Goal: Task Accomplishment & Management: Use online tool/utility

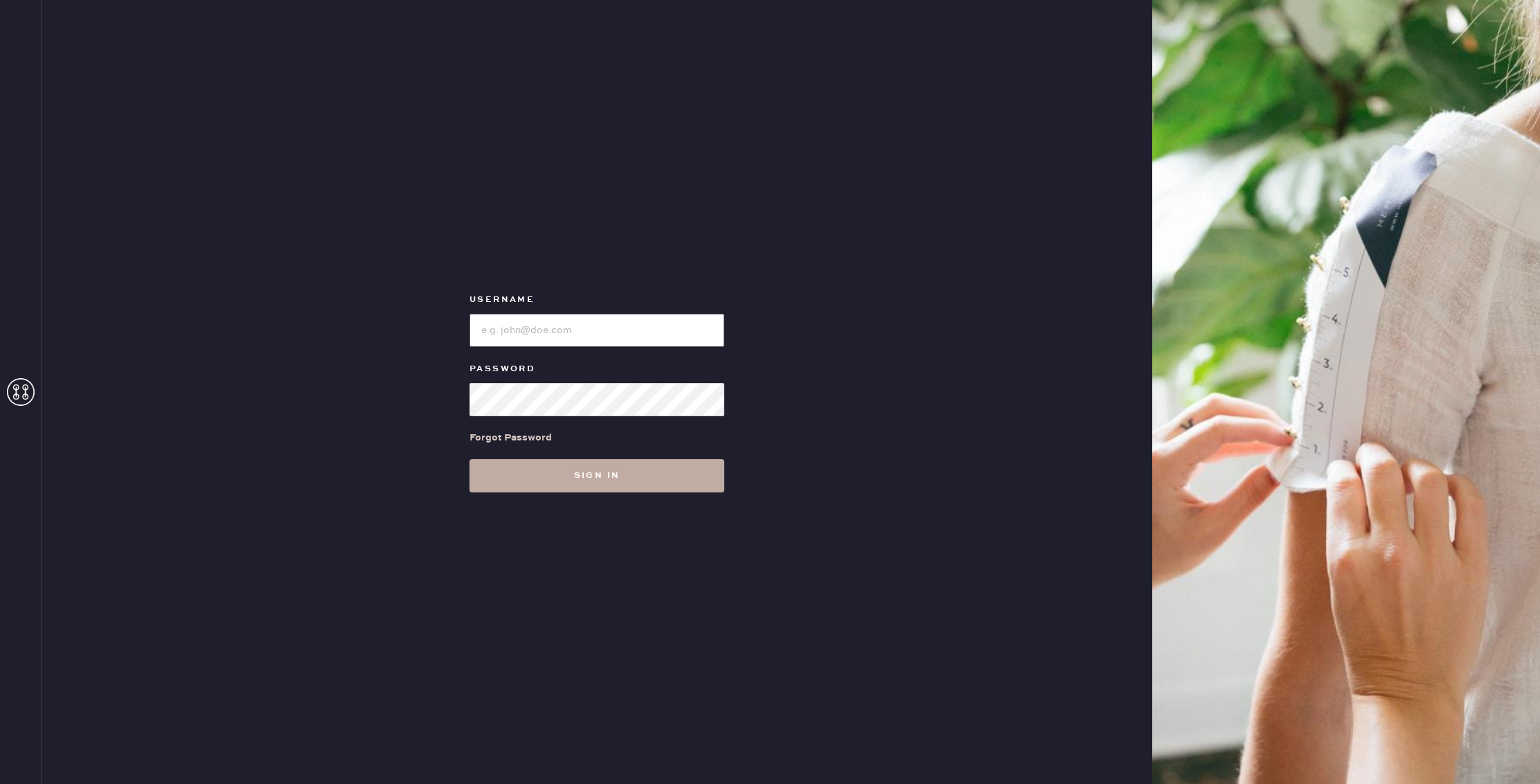
type input "reformationflatiron"
click at [622, 480] on button "Sign in" at bounding box center [597, 475] width 255 height 33
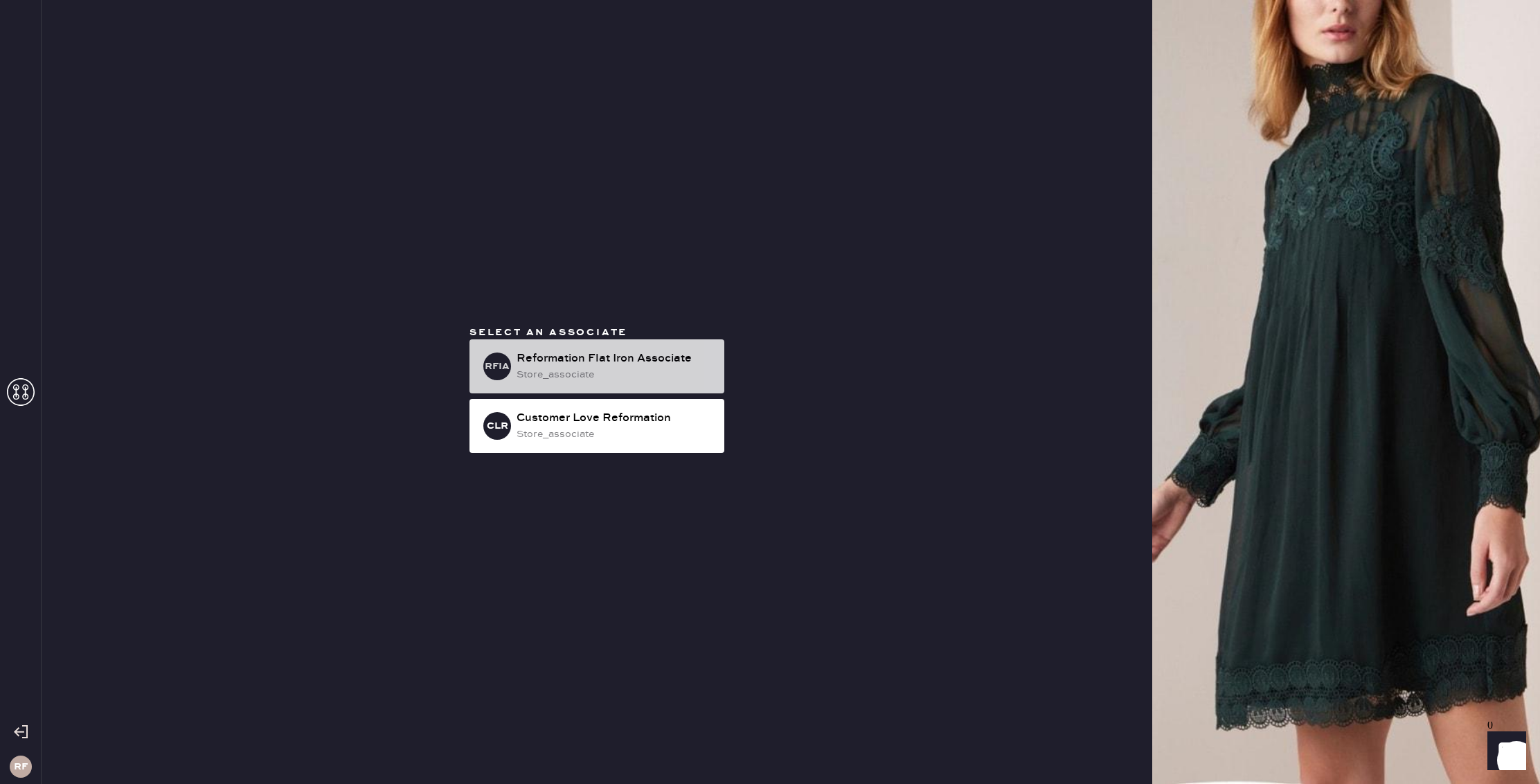
click at [610, 375] on div "store_associate" at bounding box center [615, 374] width 197 height 15
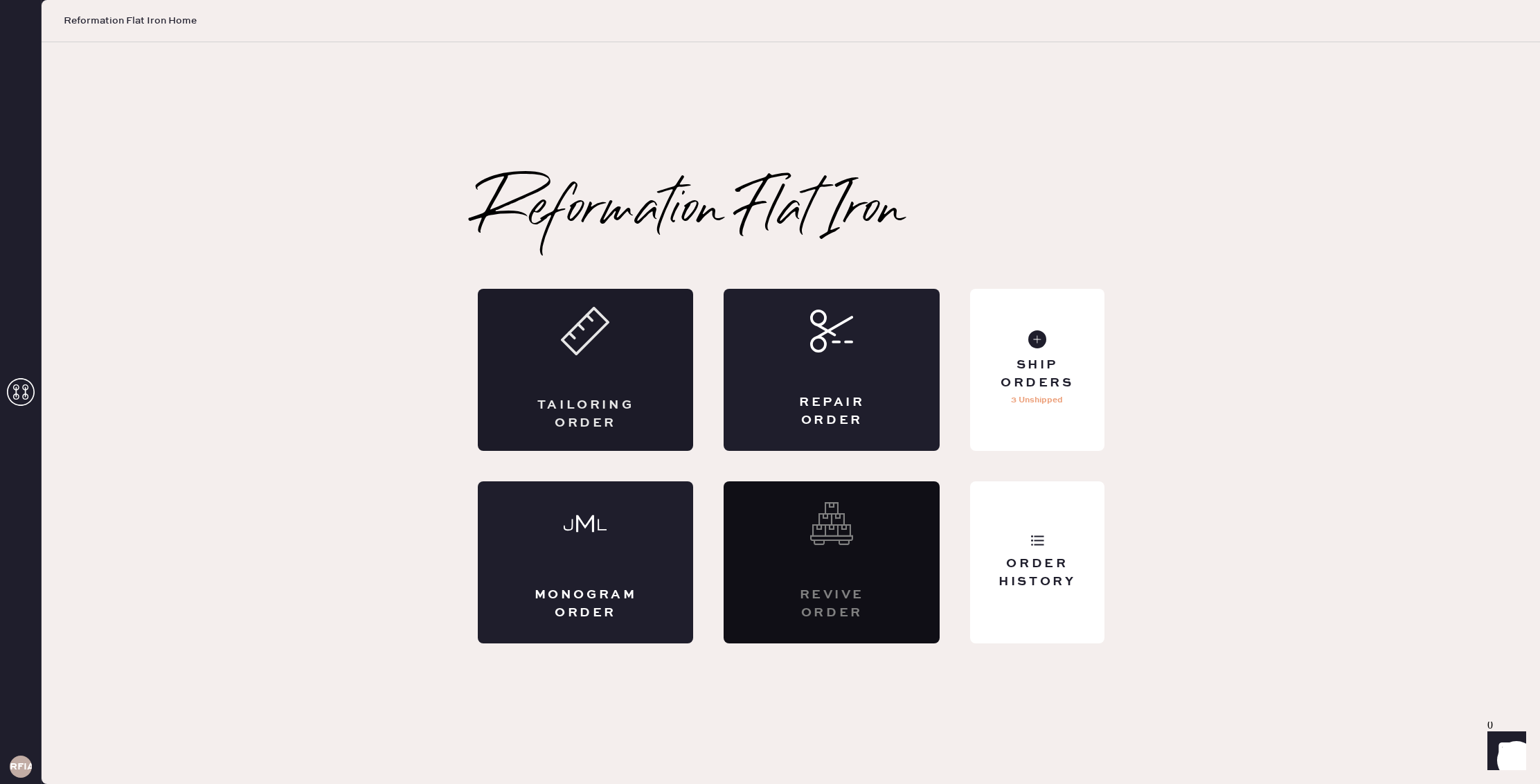
click at [601, 371] on div "Tailoring Order" at bounding box center [586, 369] width 216 height 162
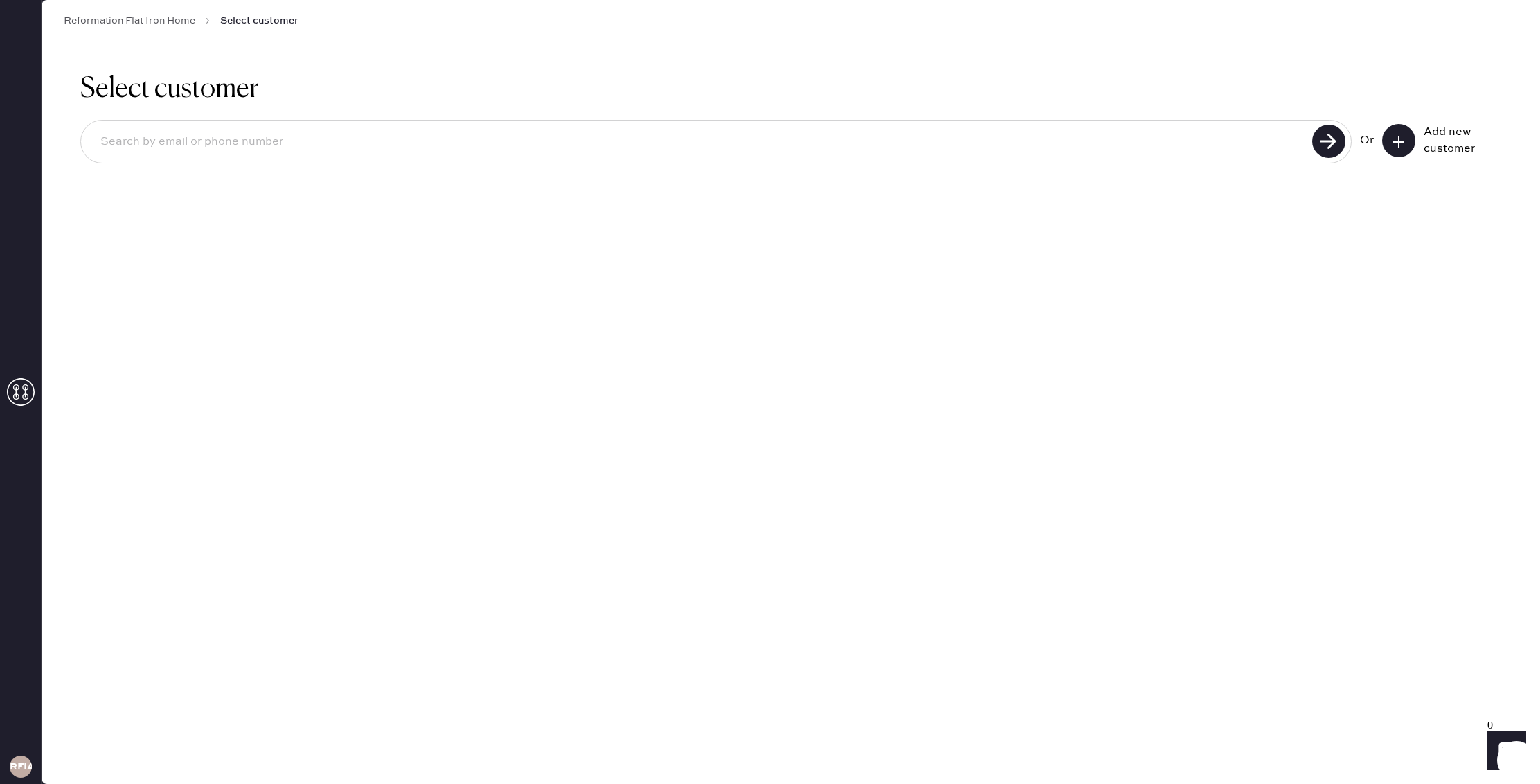
click at [17, 400] on icon at bounding box center [21, 392] width 28 height 28
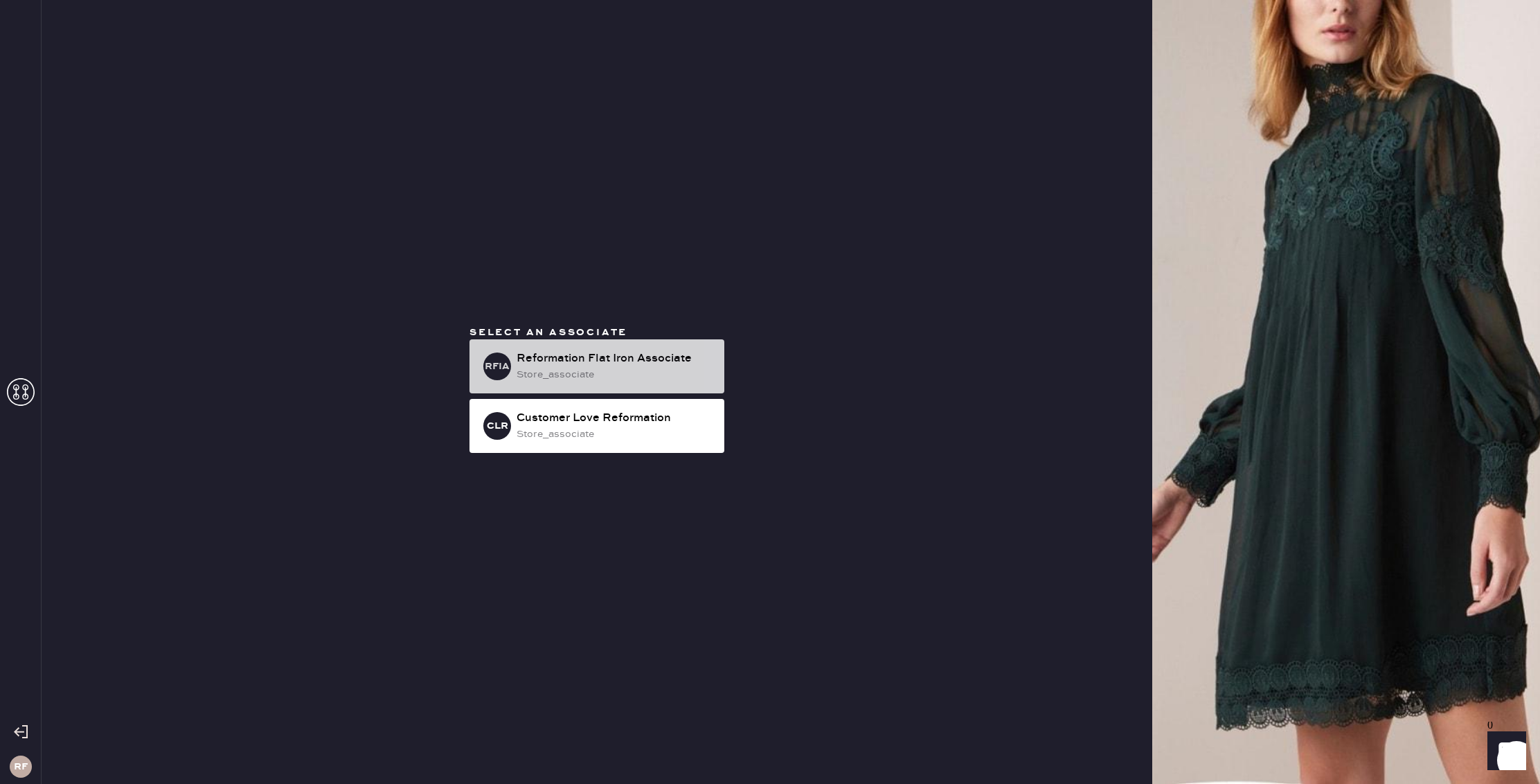
click at [608, 380] on div "store_associate" at bounding box center [615, 374] width 197 height 15
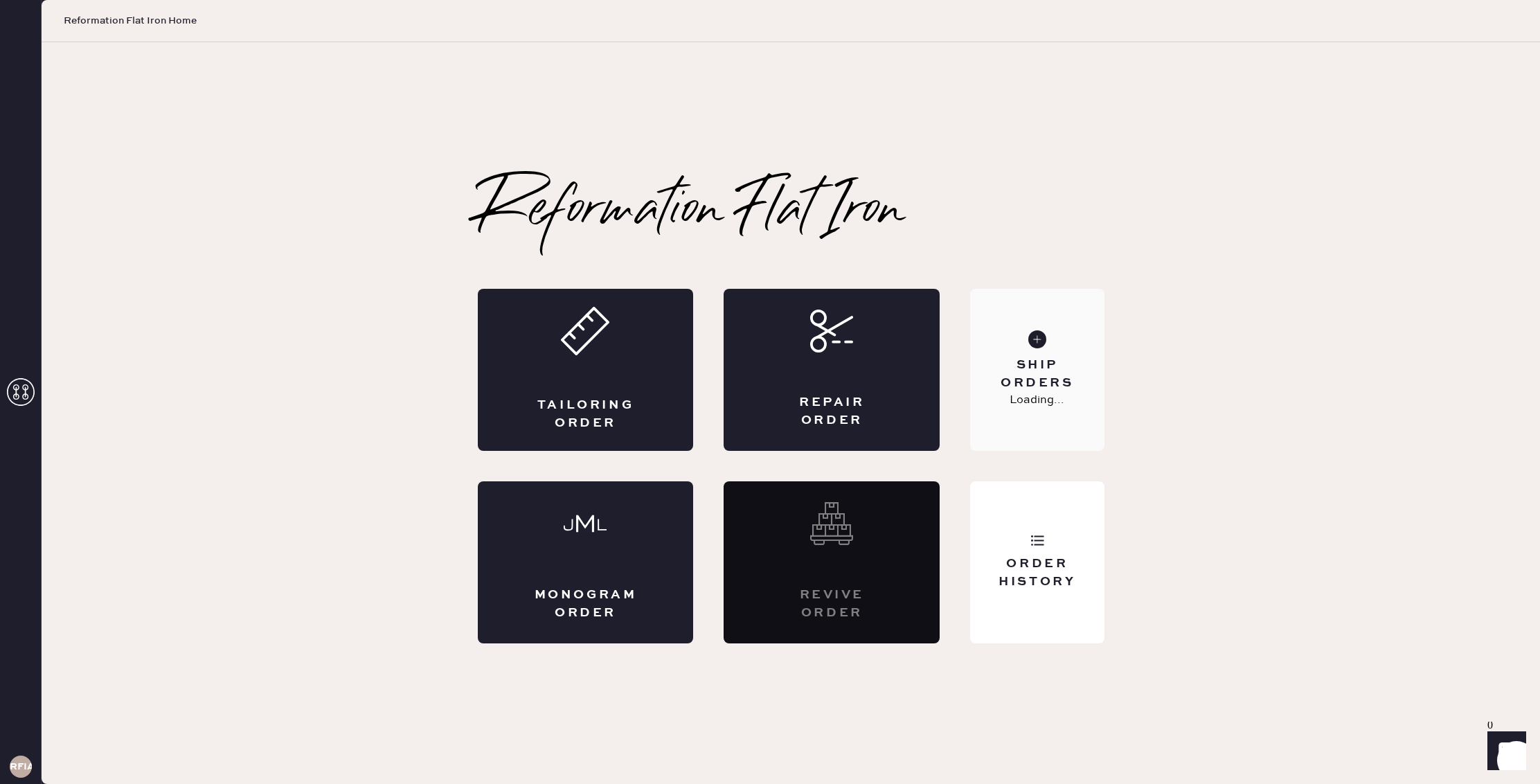
click at [1030, 384] on div "Ship Orders" at bounding box center [1036, 373] width 112 height 35
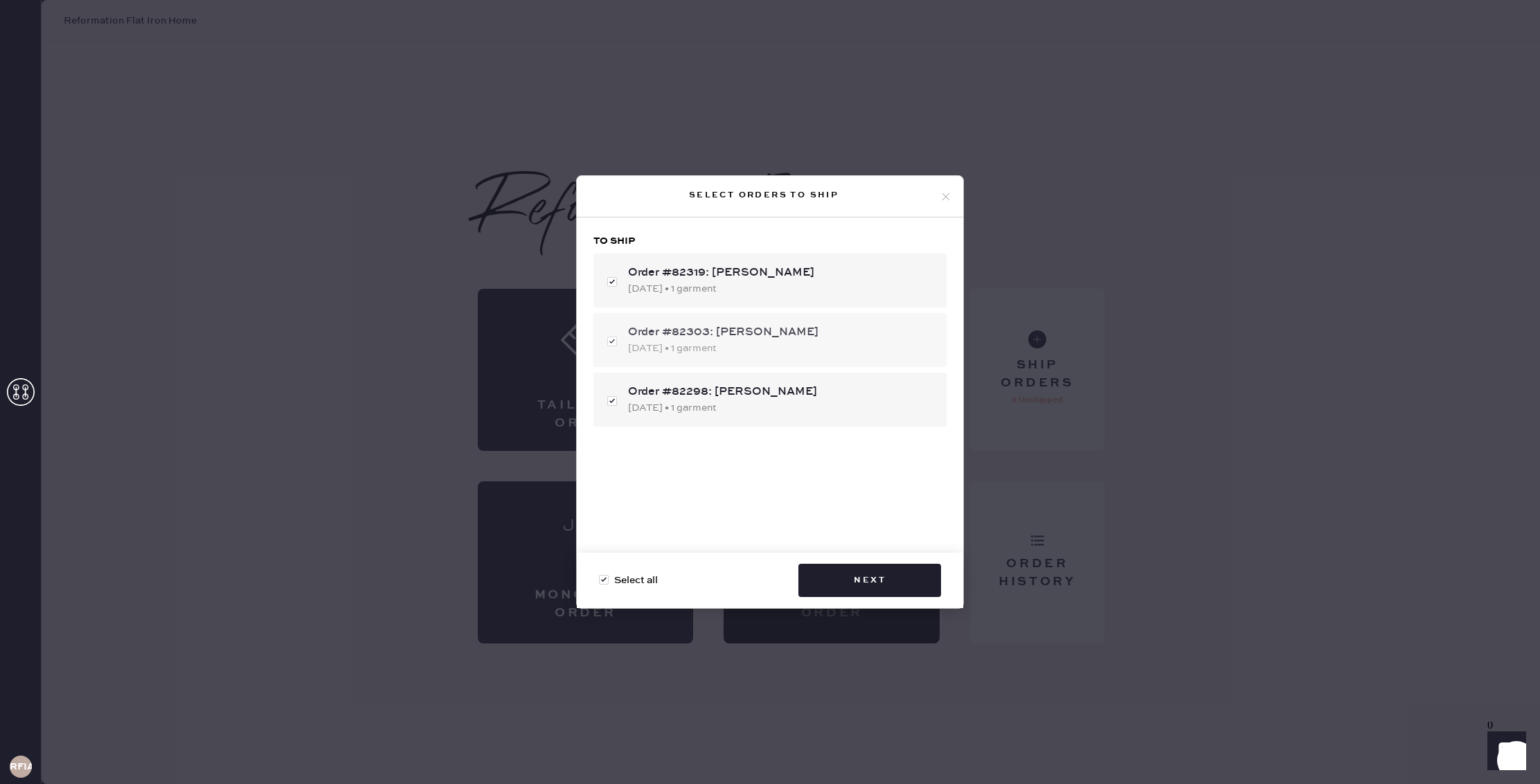
drag, startPoint x: 623, startPoint y: 285, endPoint x: 625, endPoint y: 345, distance: 60.0
click at [623, 289] on div "Order #82319: jolie dinow [DATE] • 1 garment" at bounding box center [770, 280] width 354 height 54
checkbox input "false"
click at [627, 398] on div "Order #82298: [PERSON_NAME] [DATE] • 1 garment" at bounding box center [770, 400] width 354 height 54
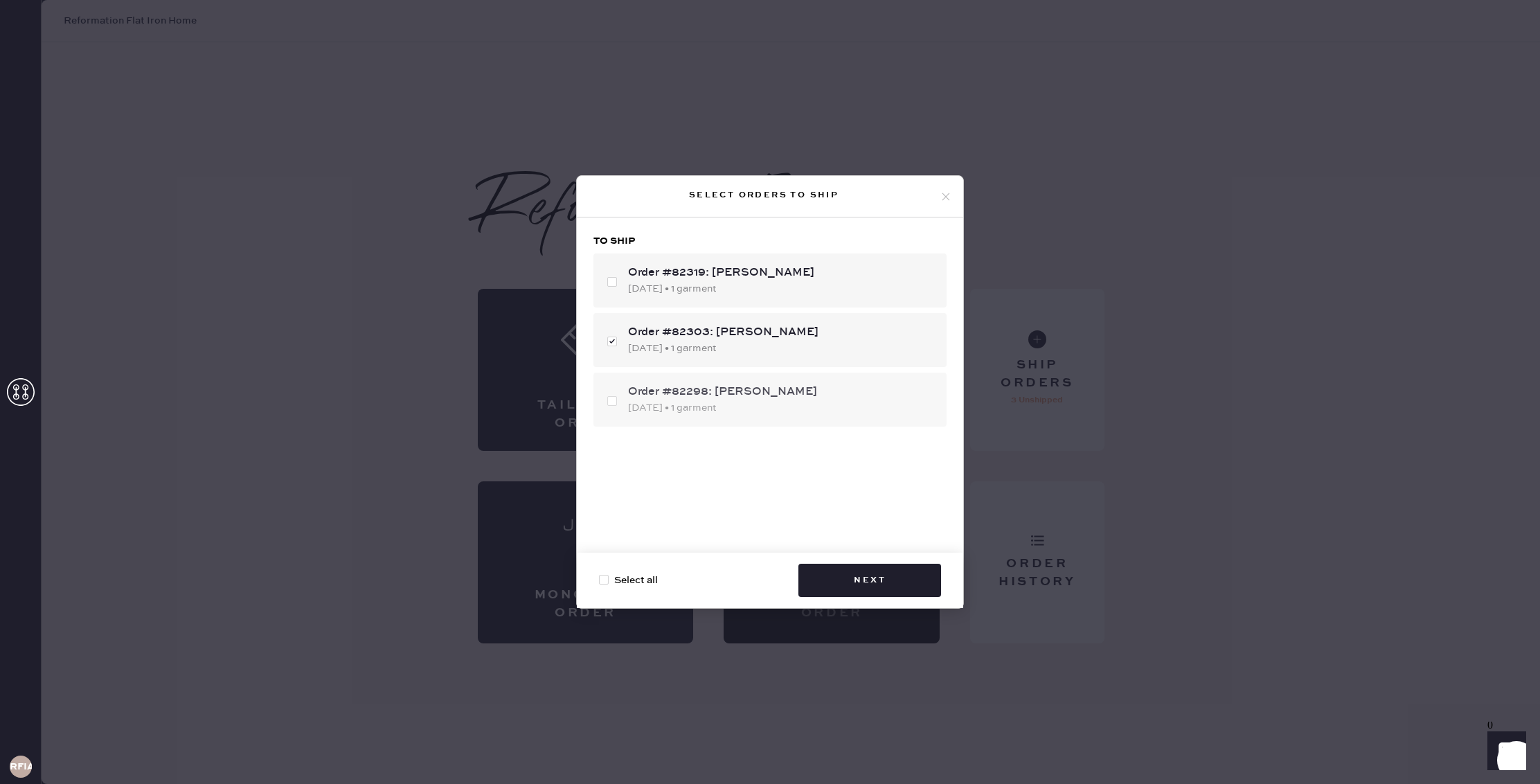
checkbox input "false"
click at [849, 571] on button "Next" at bounding box center [870, 580] width 143 height 33
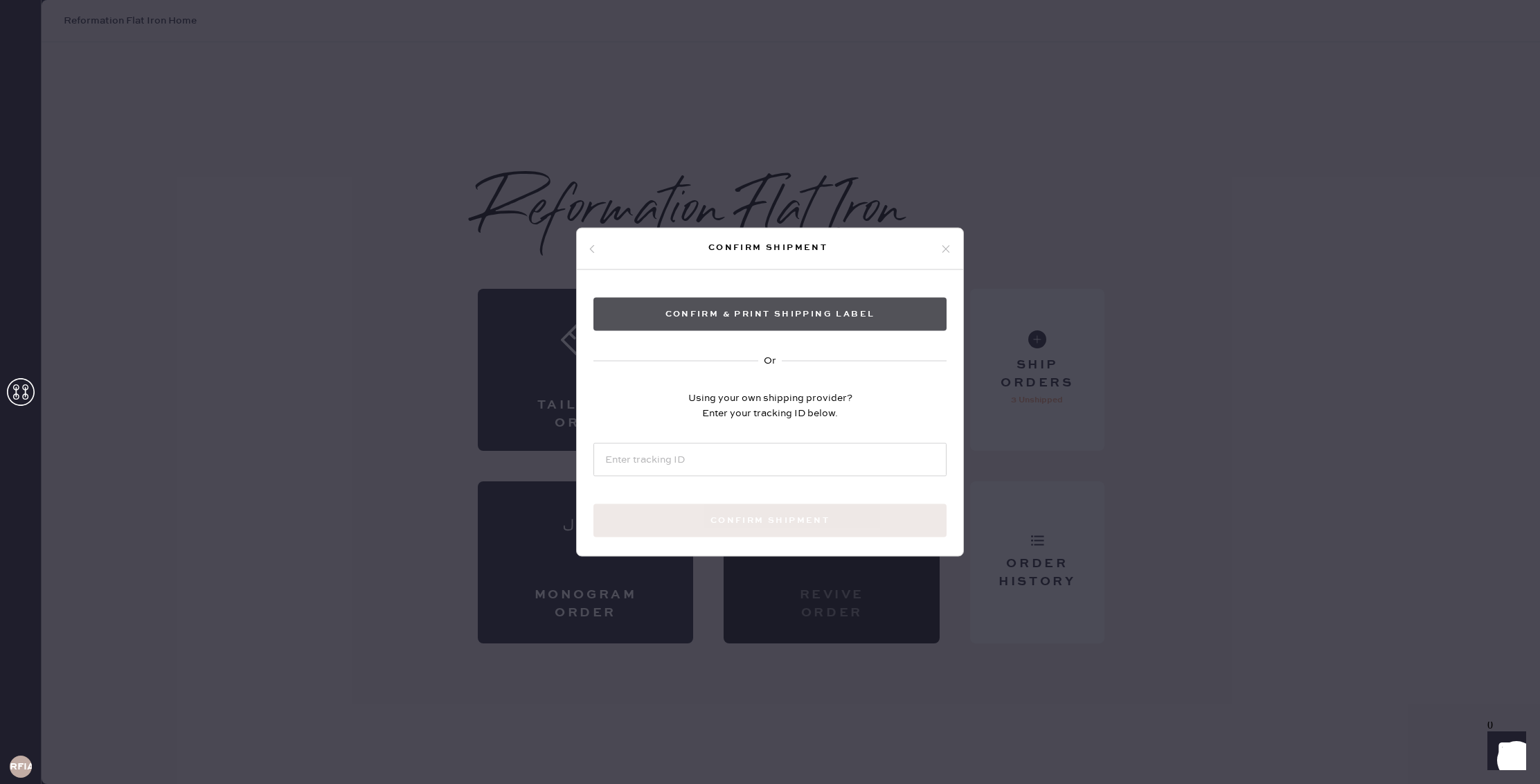
click at [790, 325] on button "Confirm & Print shipping label" at bounding box center [770, 314] width 354 height 33
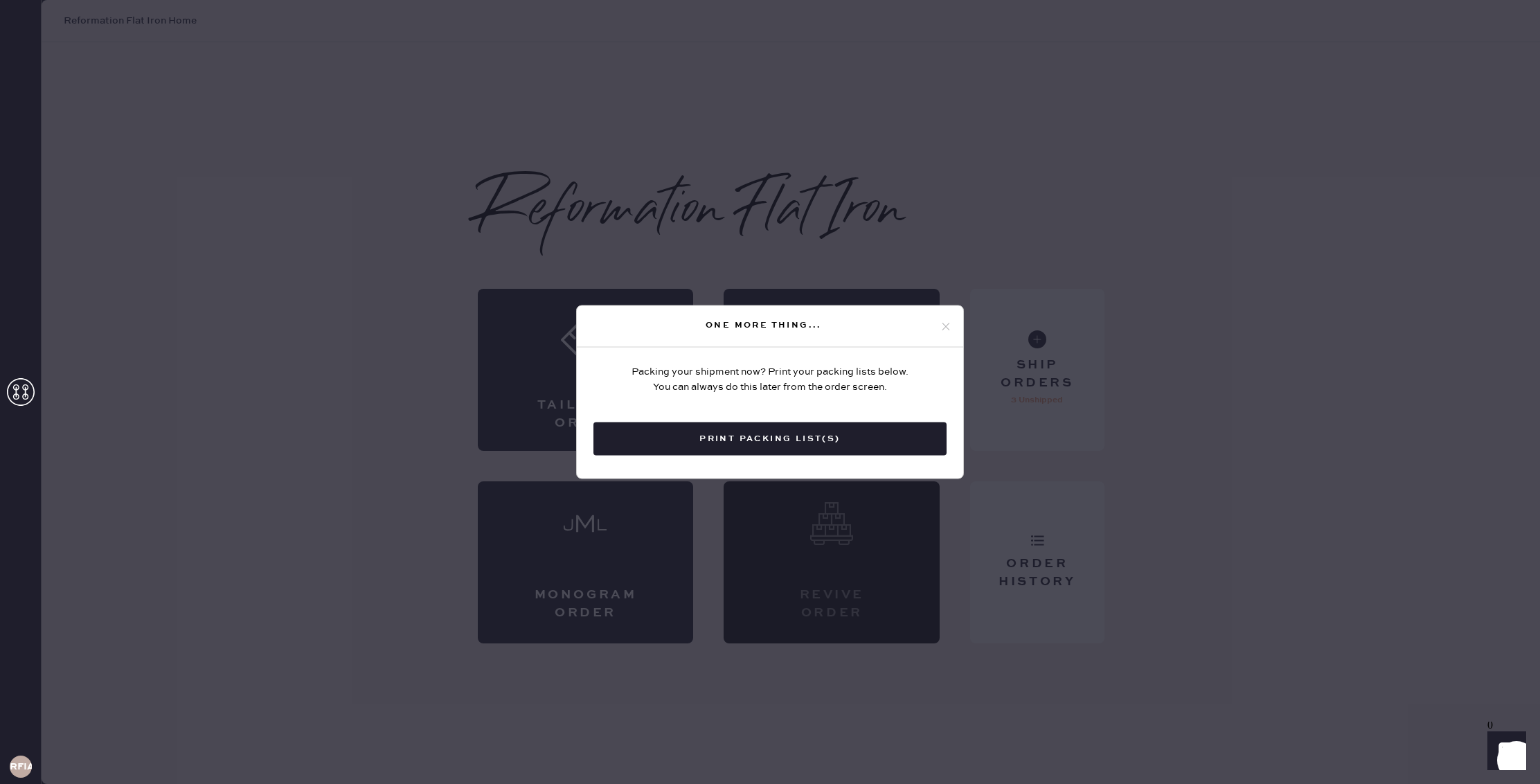
click at [944, 329] on icon at bounding box center [945, 325] width 12 height 12
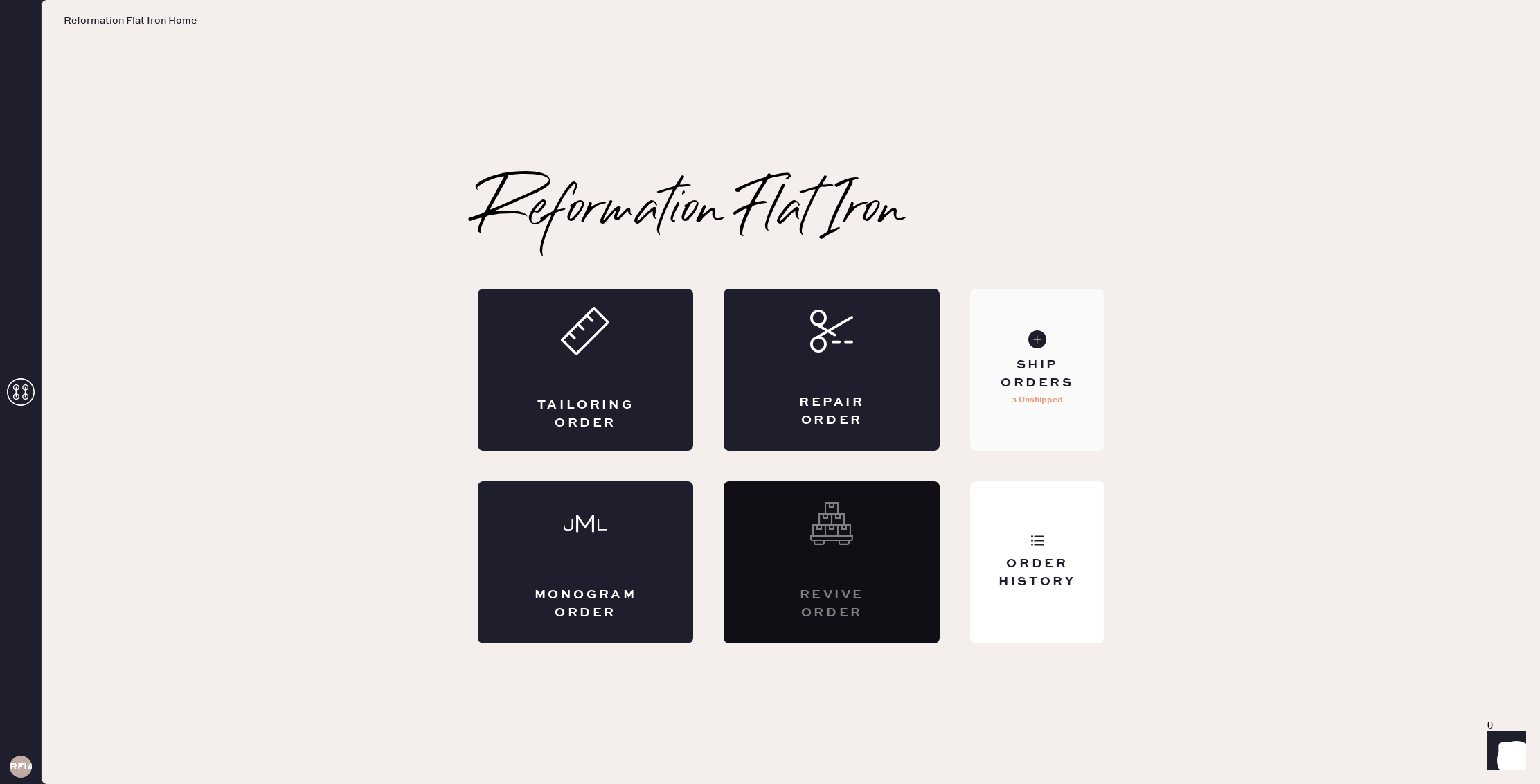
click at [1053, 422] on div "Ship Orders 3 Unshipped" at bounding box center [1037, 369] width 134 height 162
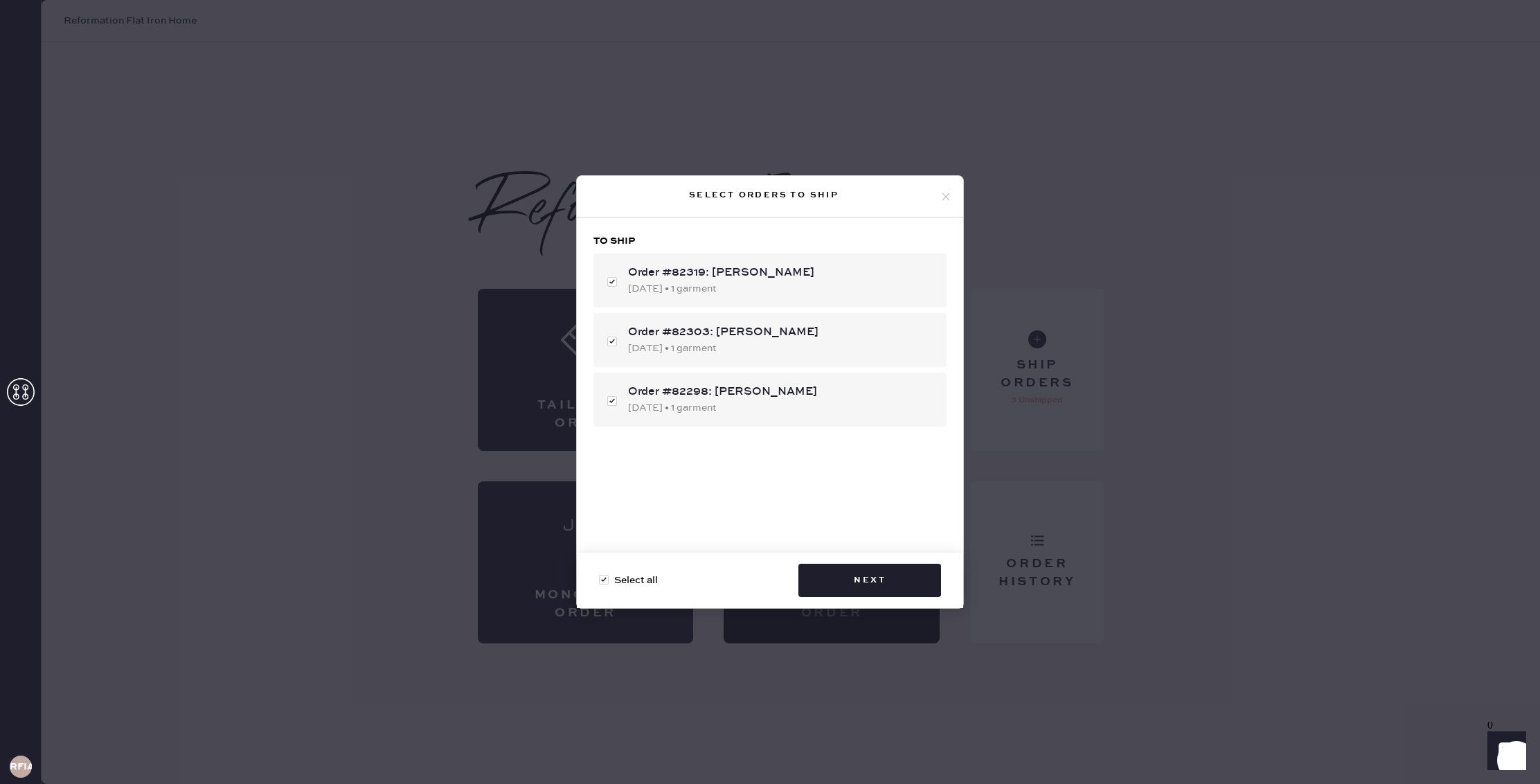
click at [1204, 467] on div "Select orders to ship To ship Order #82319: jolie dinow [DATE] • 1 garment Orde…" at bounding box center [770, 392] width 1540 height 784
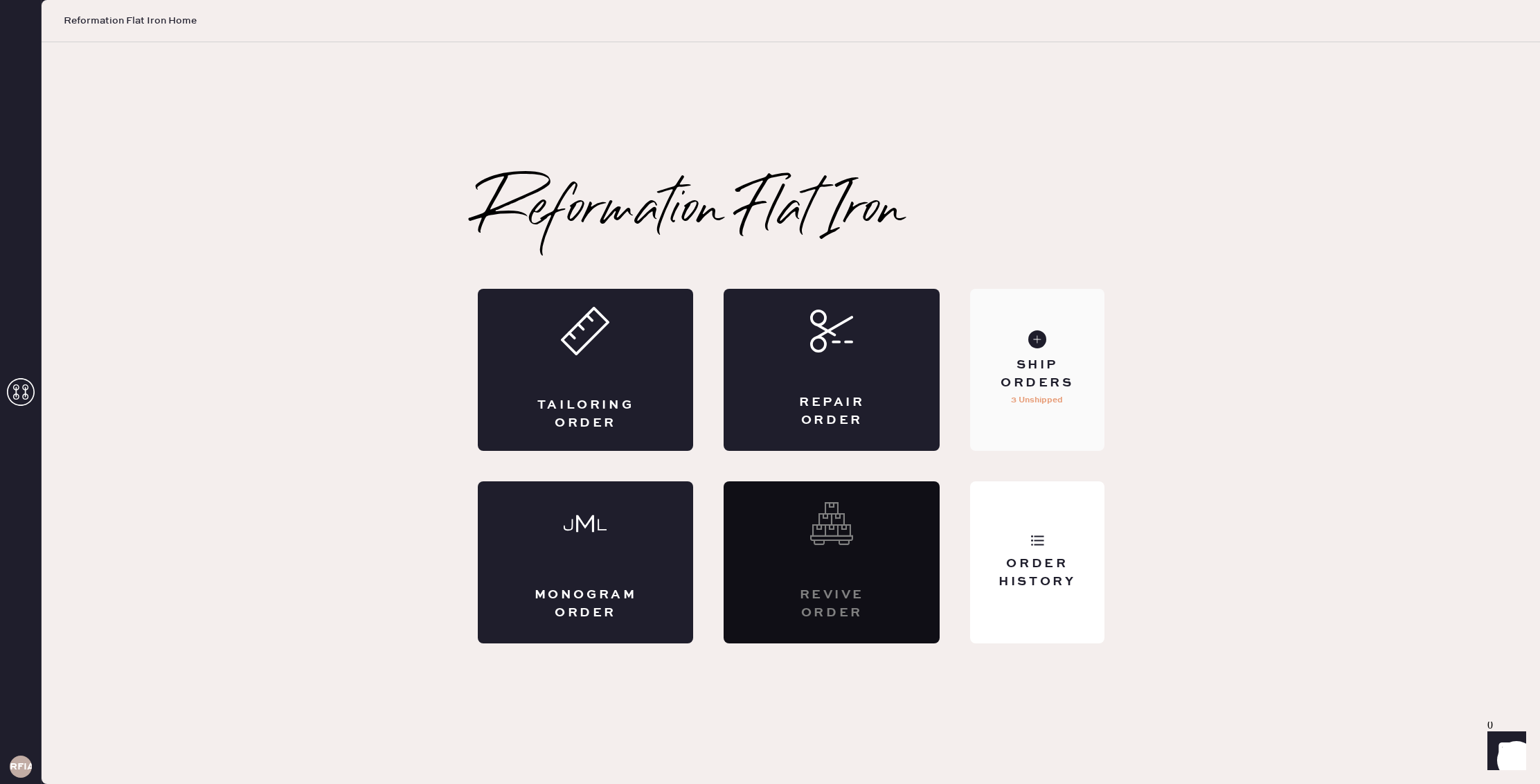
click at [1058, 397] on p "3 Unshipped" at bounding box center [1036, 400] width 52 height 17
